Goal: Information Seeking & Learning: Find specific page/section

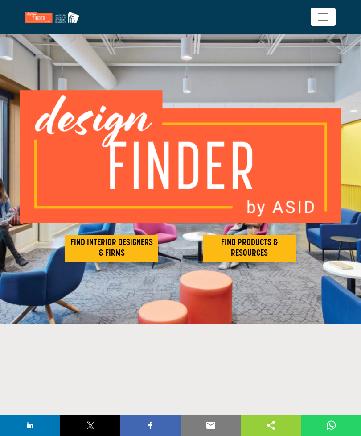
click at [98, 247] on h2 "FIND INTERIOR DESIGNERS & FIRMS" at bounding box center [112, 247] width 88 height 21
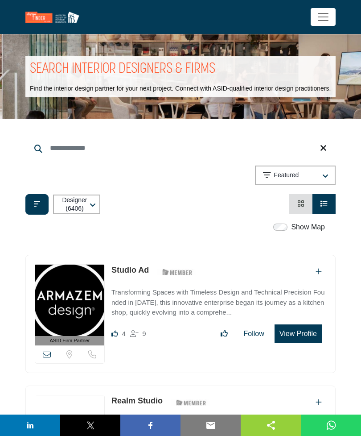
click at [54, 157] on input "Search Keyword" at bounding box center [180, 147] width 310 height 21
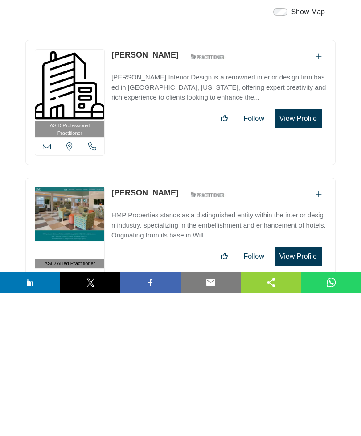
scroll to position [73, 0]
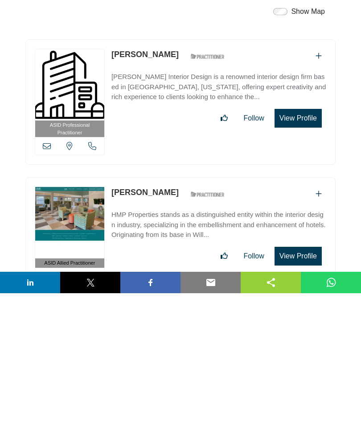
type input "**********"
click at [300, 251] on button "View Profile" at bounding box center [298, 260] width 47 height 19
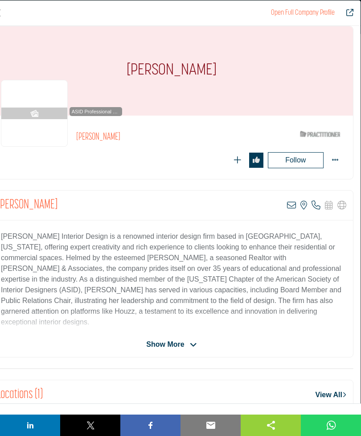
scroll to position [8, 0]
click at [186, 344] on span "Show More" at bounding box center [171, 343] width 50 height 11
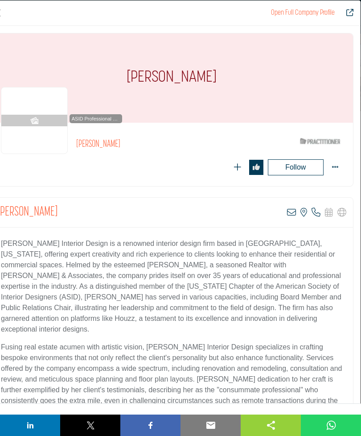
scroll to position [0, 0]
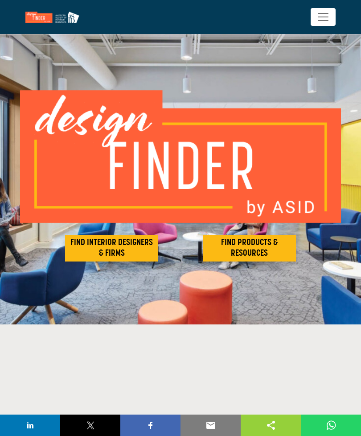
click at [98, 244] on h2 "FIND INTERIOR DESIGNERS & FIRMS" at bounding box center [112, 247] width 88 height 21
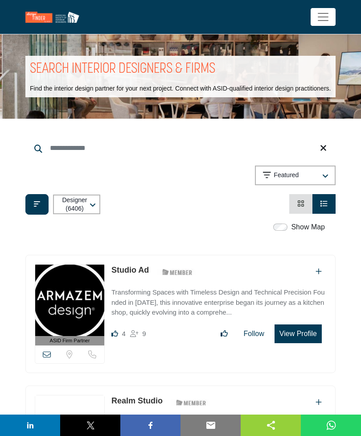
click at [59, 159] on input "Search Keyword" at bounding box center [180, 147] width 310 height 21
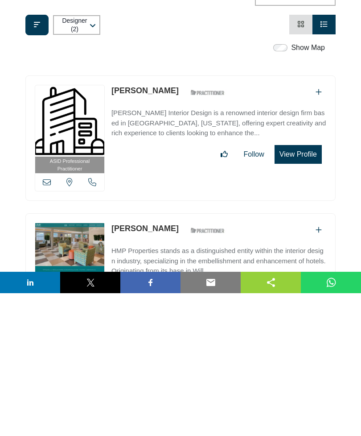
scroll to position [37, 0]
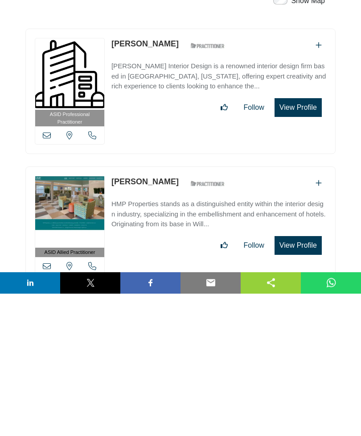
type input "**********"
click at [300, 378] on button "View Profile" at bounding box center [298, 387] width 47 height 19
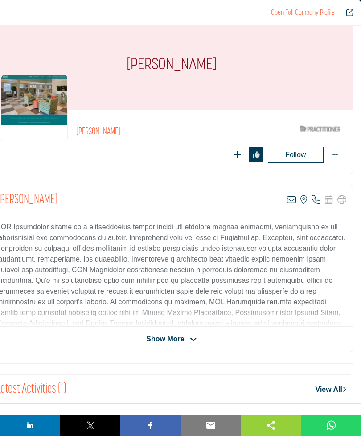
scroll to position [13, 0]
click at [252, 334] on div "Show More" at bounding box center [171, 338] width 363 height 11
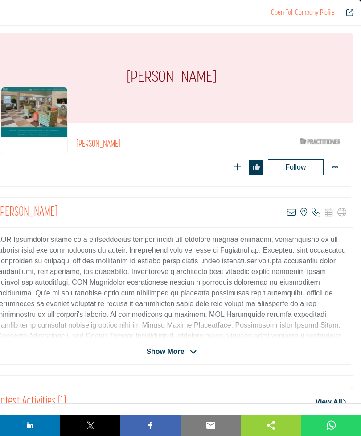
scroll to position [0, 0]
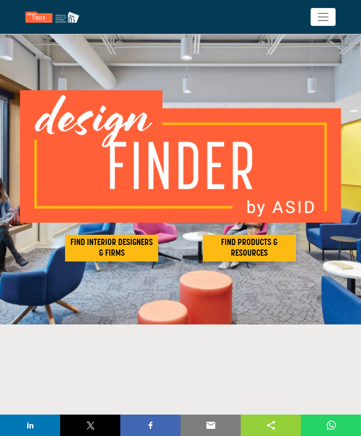
click at [93, 242] on h2 "FIND INTERIOR DESIGNERS & FIRMS" at bounding box center [112, 247] width 88 height 21
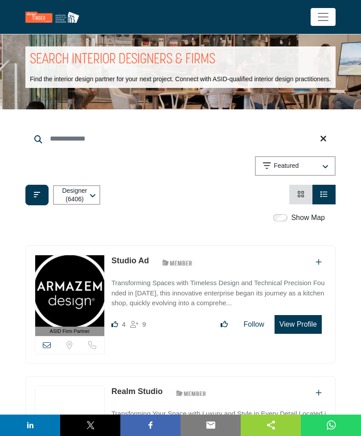
scroll to position [5, 0]
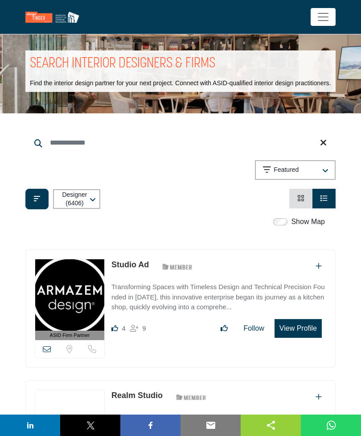
click at [57, 149] on input "Search Keyword" at bounding box center [180, 142] width 310 height 21
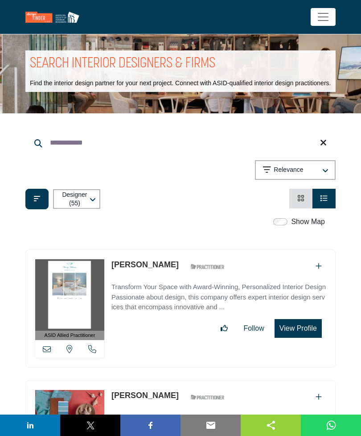
scroll to position [0, 0]
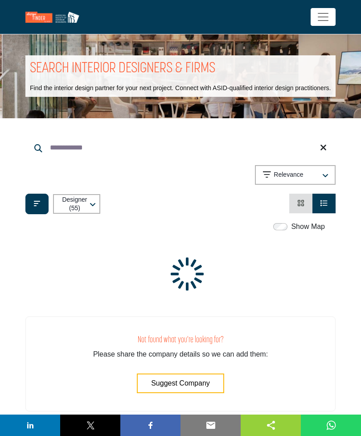
type input "**********"
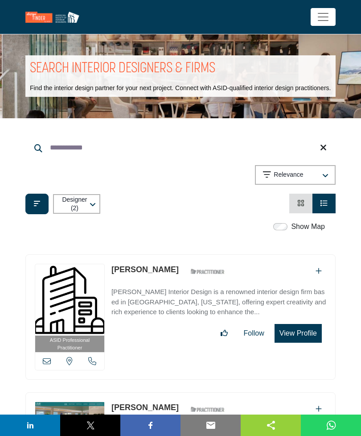
click at [131, 274] on link "[PERSON_NAME]" at bounding box center [144, 269] width 67 height 9
click at [304, 338] on button "View Profile" at bounding box center [298, 333] width 47 height 19
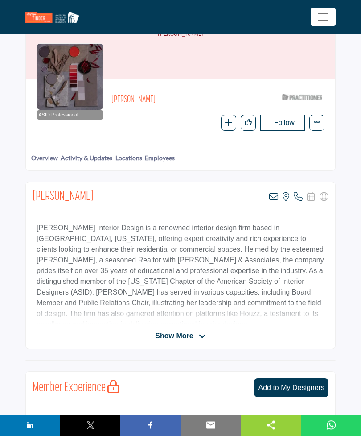
click at [166, 331] on span "Show More" at bounding box center [174, 336] width 38 height 11
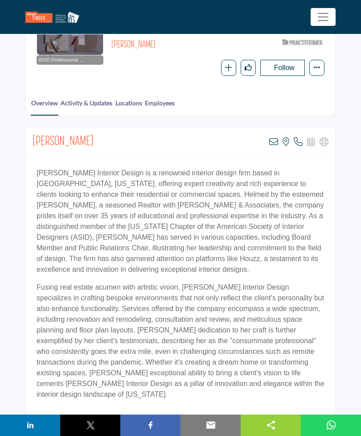
scroll to position [119, 0]
